Goal: Book appointment/travel/reservation

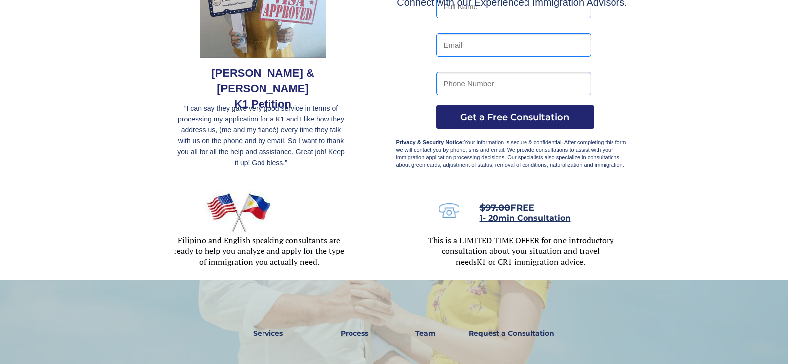
scroll to position [163, 0]
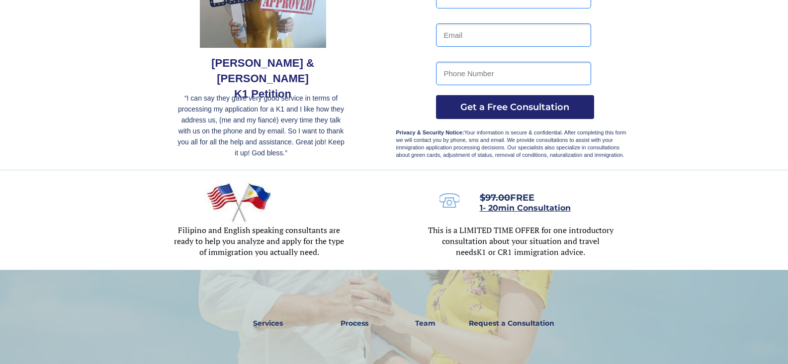
click at [528, 205] on span "1- 20min Consultation" at bounding box center [525, 207] width 91 height 9
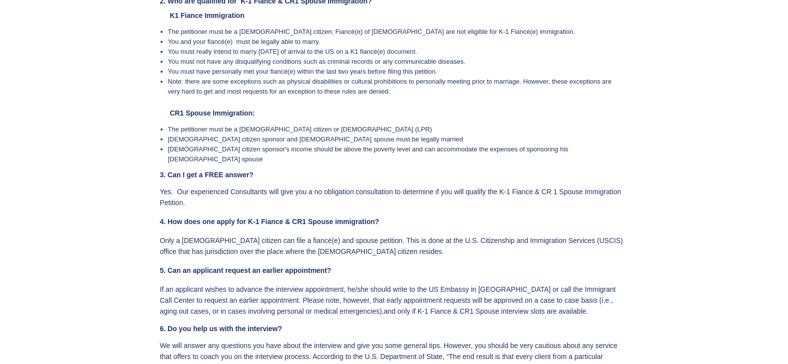
scroll to position [2004, 0]
